Goal: Use online tool/utility: Utilize a website feature to perform a specific function

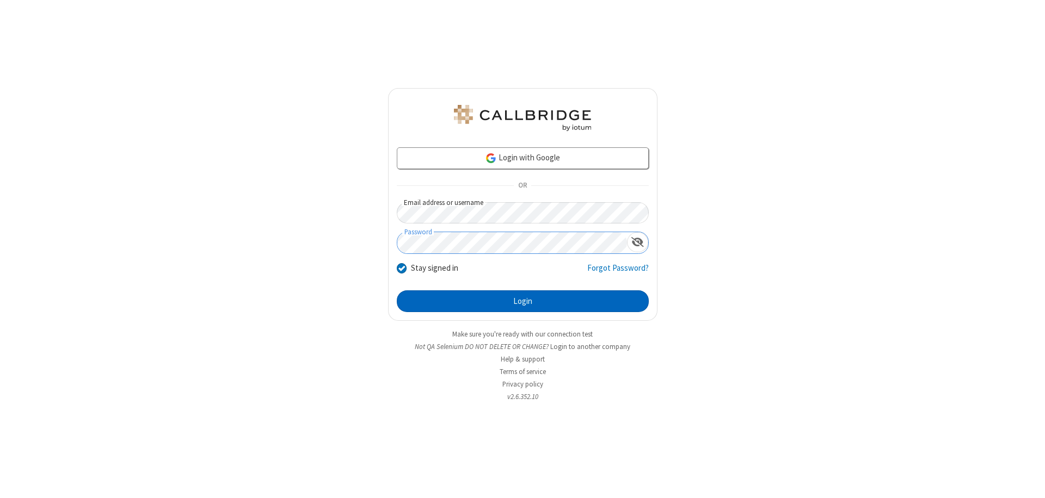
click at [522, 301] on button "Login" at bounding box center [523, 302] width 252 height 22
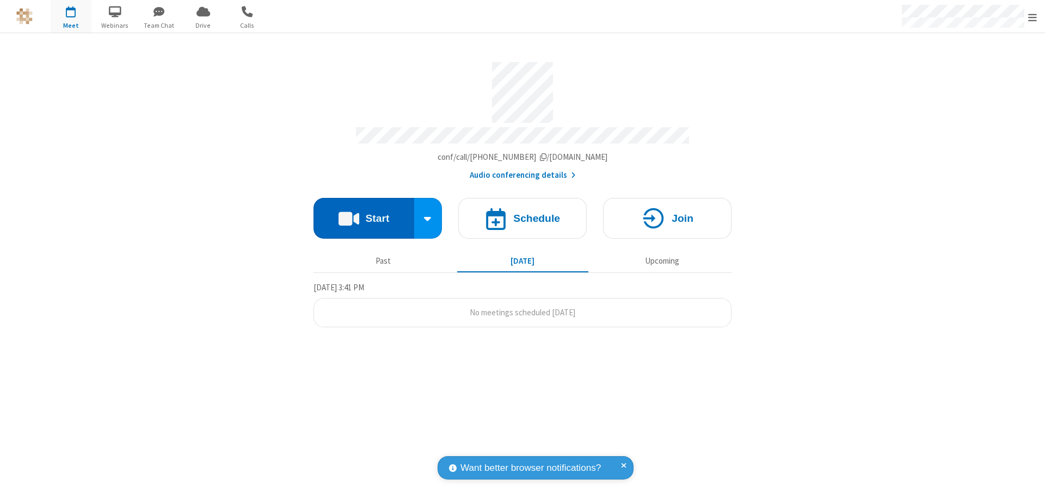
click at [363, 213] on button "Start" at bounding box center [363, 218] width 101 height 41
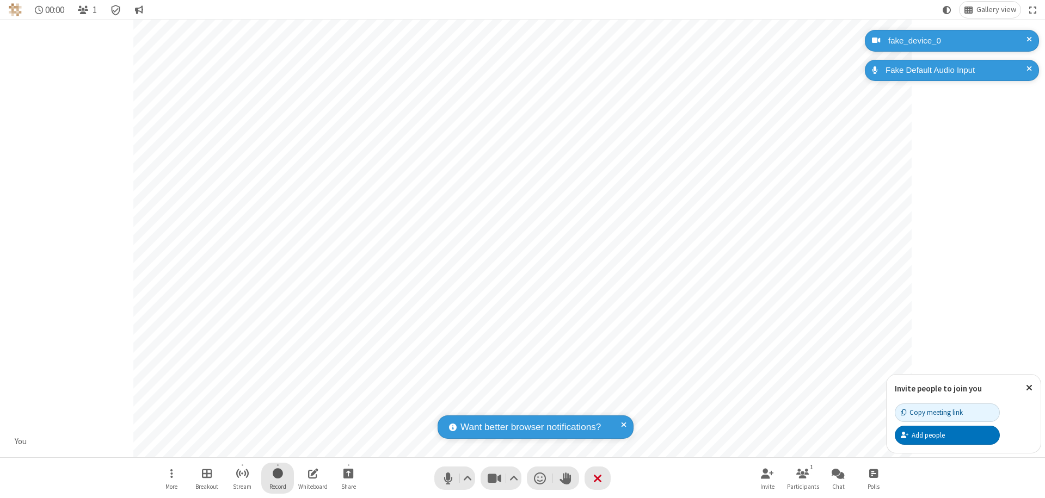
click at [277, 478] on span "Start recording" at bounding box center [278, 474] width 10 height 14
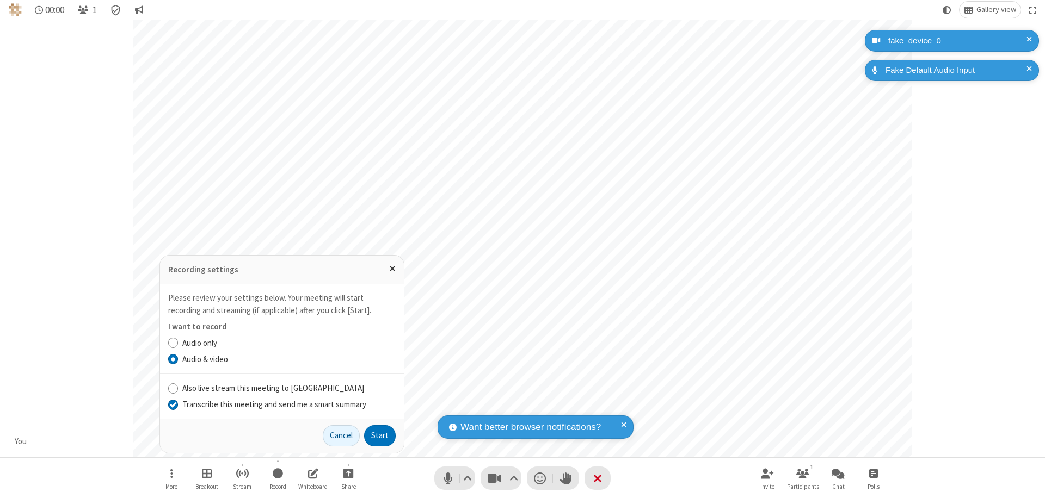
click at [172, 404] on input "Transcribe this meeting and send me a smart summary" at bounding box center [173, 404] width 10 height 11
click at [380, 436] on button "Start" at bounding box center [380, 436] width 32 height 22
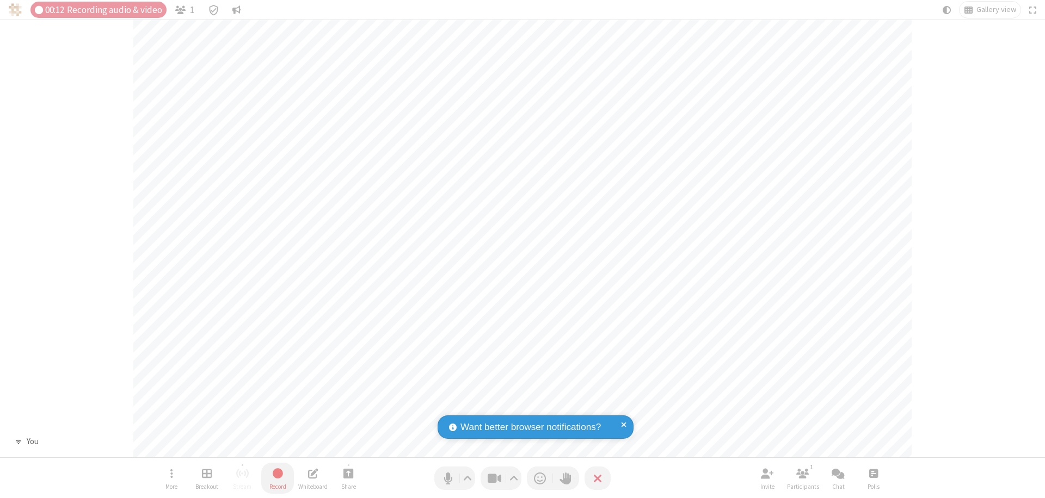
click at [277, 478] on span "Stop recording" at bounding box center [277, 474] width 13 height 14
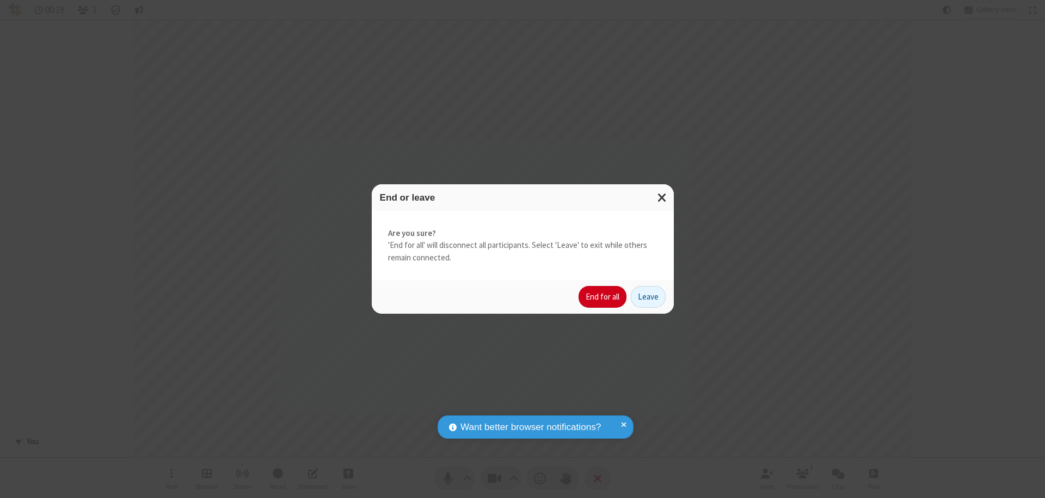
click at [603, 297] on button "End for all" at bounding box center [602, 297] width 48 height 22
